Goal: Task Accomplishment & Management: Use online tool/utility

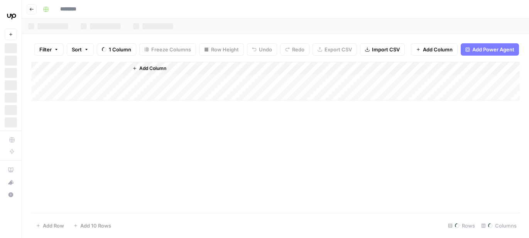
type input "**********"
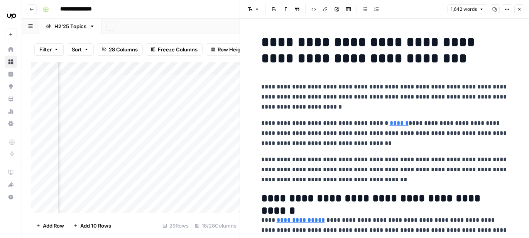
scroll to position [0, 988]
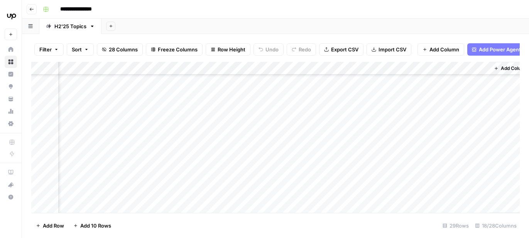
scroll to position [79, 864]
